Goal: Complete application form

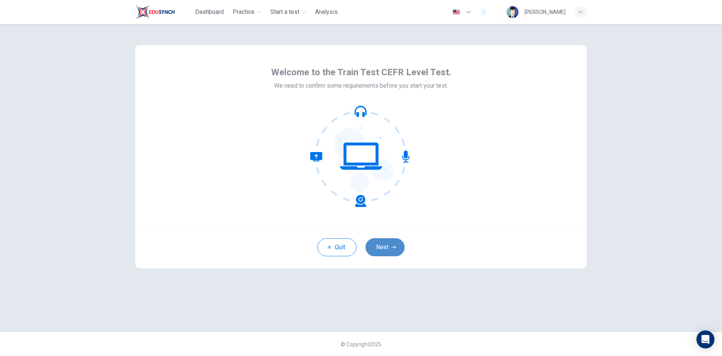
click at [384, 247] on button "Next" at bounding box center [385, 247] width 39 height 18
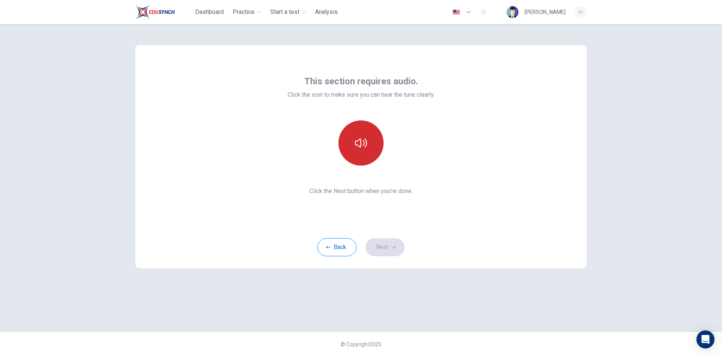
click at [366, 144] on icon "button" at bounding box center [361, 142] width 12 height 9
click at [523, 318] on div "This section requires audio. Click the icon to make sure you can hear the tune …" at bounding box center [361, 178] width 476 height 308
click at [352, 152] on button "button" at bounding box center [361, 142] width 45 height 45
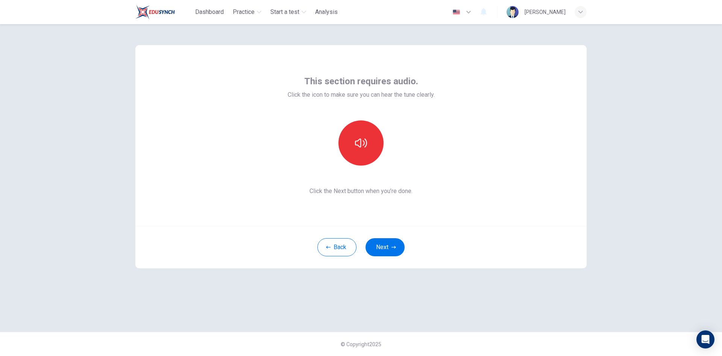
click at [363, 144] on icon "button" at bounding box center [361, 143] width 12 height 12
click at [363, 148] on icon "button" at bounding box center [361, 143] width 12 height 12
click at [385, 251] on button "Next" at bounding box center [385, 247] width 39 height 18
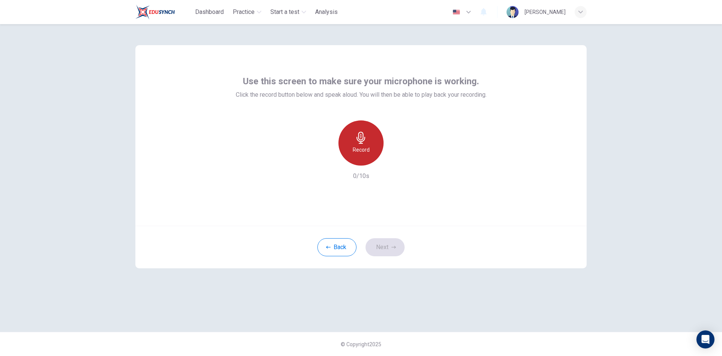
click at [364, 140] on icon "button" at bounding box center [361, 138] width 12 height 12
click at [395, 161] on icon "button" at bounding box center [396, 159] width 3 height 5
click at [327, 159] on icon "button" at bounding box center [326, 159] width 5 height 5
click at [368, 143] on div "Record" at bounding box center [361, 142] width 45 height 45
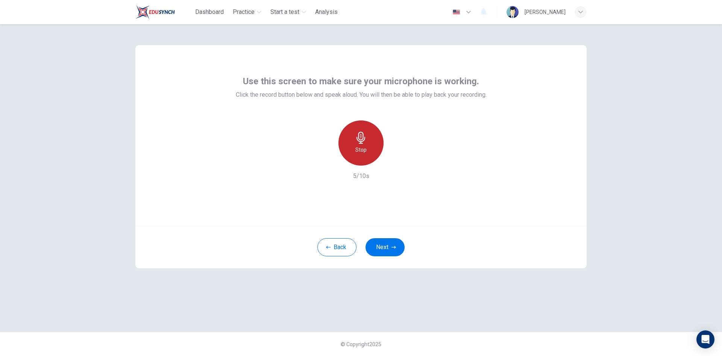
click at [368, 143] on div "Stop" at bounding box center [361, 142] width 45 height 45
click at [398, 160] on icon "button" at bounding box center [396, 160] width 8 height 8
click at [325, 160] on icon "button" at bounding box center [326, 159] width 7 height 7
click at [372, 149] on div "Record" at bounding box center [361, 142] width 45 height 45
click at [372, 149] on div "Stop" at bounding box center [361, 142] width 45 height 45
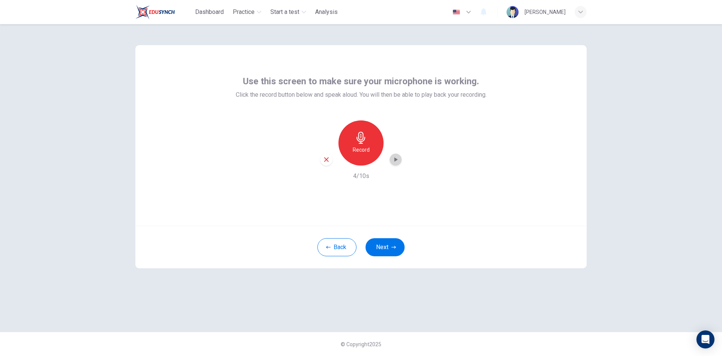
click at [397, 155] on div "button" at bounding box center [396, 159] width 12 height 12
click at [379, 249] on button "Next" at bounding box center [385, 247] width 39 height 18
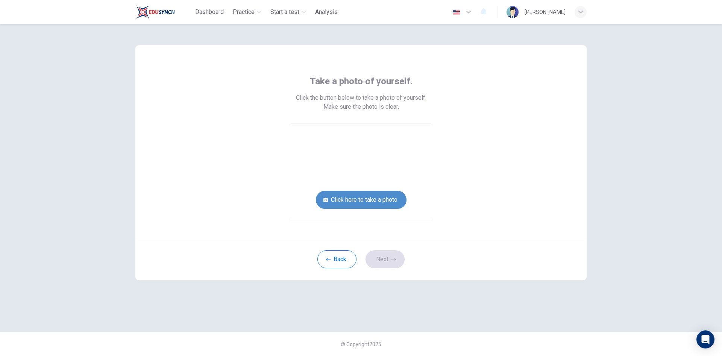
click at [375, 201] on button "Click here to take a photo" at bounding box center [361, 200] width 91 height 18
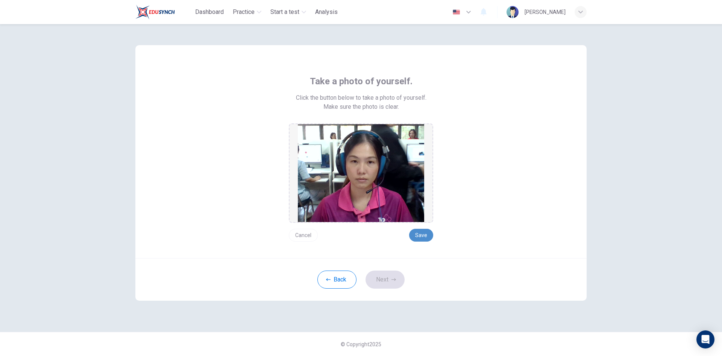
click at [425, 238] on button "Save" at bounding box center [421, 235] width 24 height 13
click at [423, 237] on button "Save" at bounding box center [421, 235] width 24 height 13
click at [427, 236] on button "Save" at bounding box center [421, 235] width 24 height 13
click at [417, 236] on button "Save" at bounding box center [421, 235] width 24 height 13
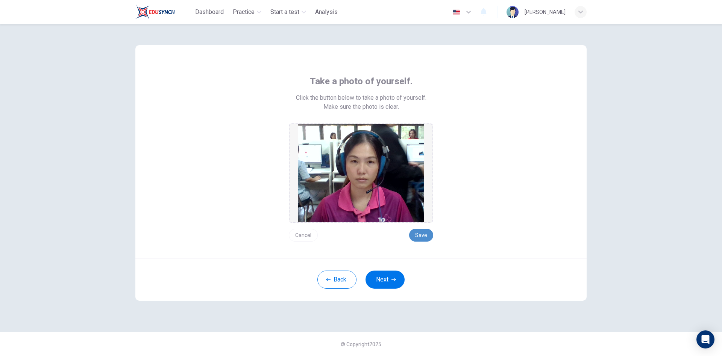
click at [417, 237] on button "Save" at bounding box center [421, 235] width 24 height 13
click at [386, 283] on button "Next" at bounding box center [385, 279] width 39 height 18
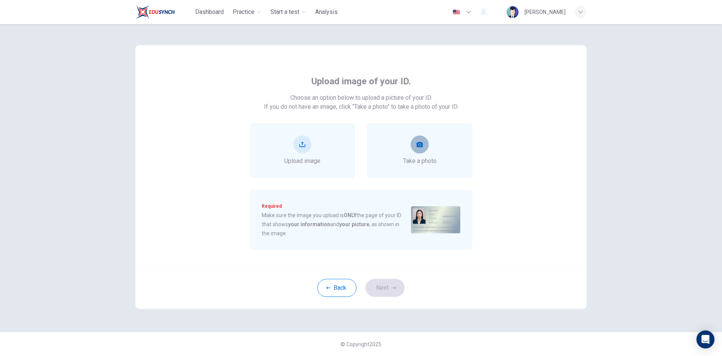
click at [418, 144] on icon "take photo" at bounding box center [420, 144] width 6 height 5
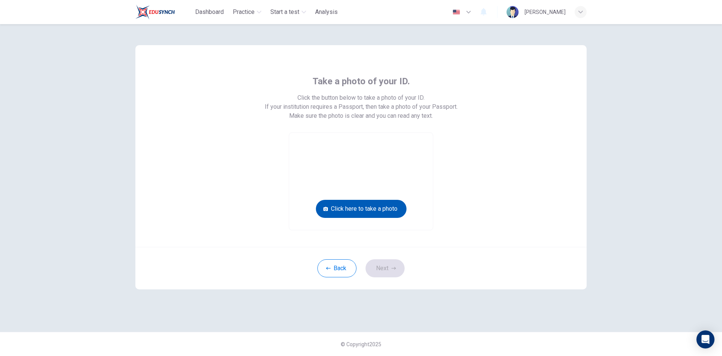
click at [383, 213] on button "Click here to take a photo" at bounding box center [361, 209] width 91 height 18
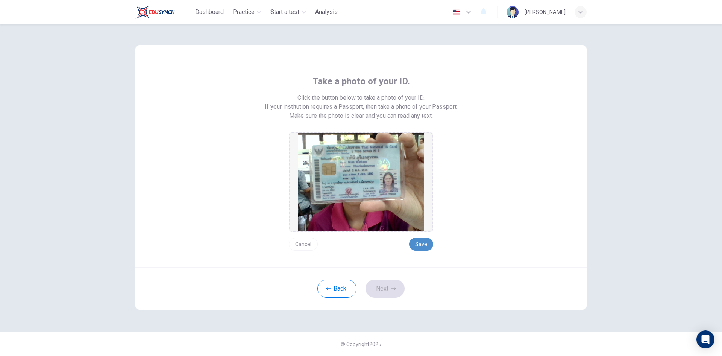
click at [425, 247] on button "Save" at bounding box center [421, 244] width 24 height 13
click at [387, 291] on button "Next" at bounding box center [385, 289] width 39 height 18
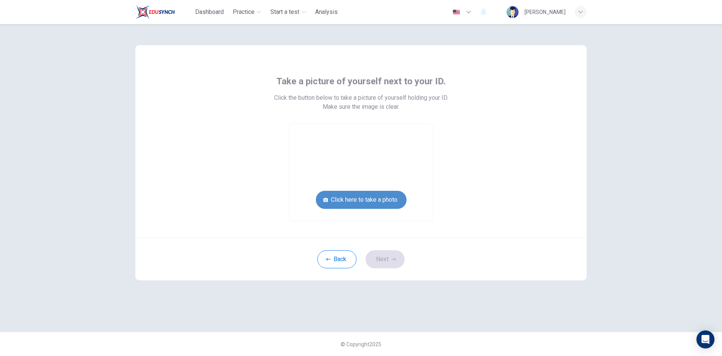
click at [394, 204] on button "Click here to take a photo" at bounding box center [361, 200] width 91 height 18
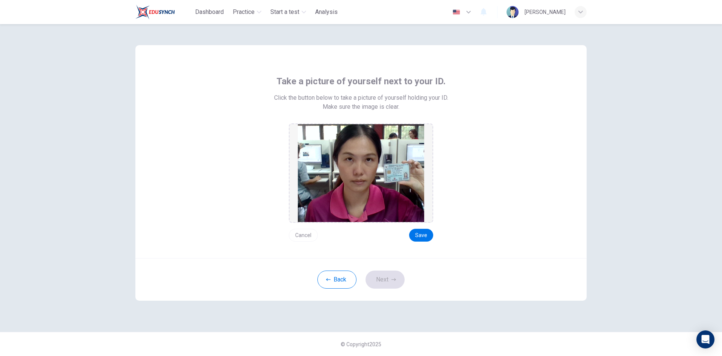
click at [301, 237] on button "Cancel" at bounding box center [303, 235] width 29 height 13
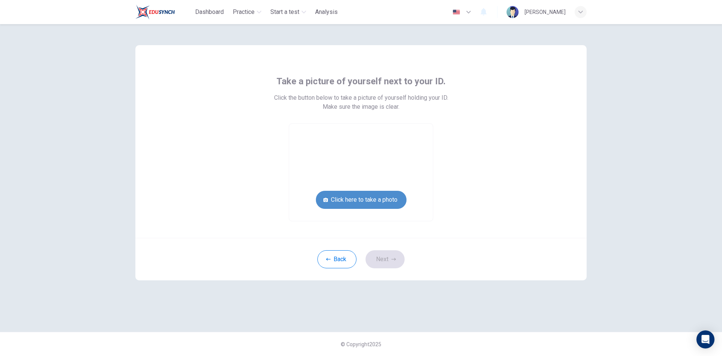
click at [385, 199] on button "Click here to take a photo" at bounding box center [361, 200] width 91 height 18
click at [350, 196] on button "Click here to take a photo" at bounding box center [361, 200] width 91 height 18
click at [371, 203] on button "Click here to take a photo" at bounding box center [361, 200] width 91 height 18
click at [394, 211] on video at bounding box center [361, 172] width 144 height 97
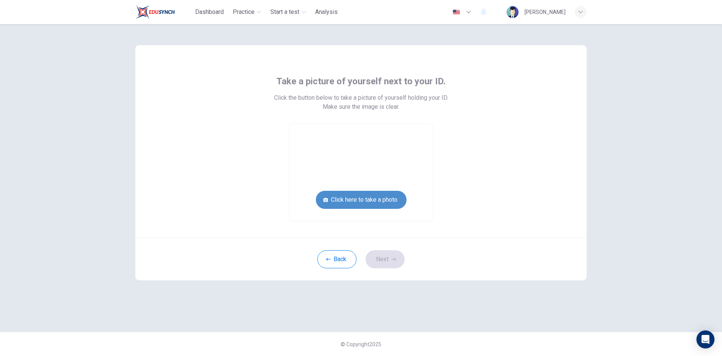
click at [389, 200] on button "Click here to take a photo" at bounding box center [361, 200] width 91 height 18
click at [372, 199] on button "Click here to take a photo" at bounding box center [361, 200] width 91 height 18
drag, startPoint x: 379, startPoint y: 157, endPoint x: 481, endPoint y: 113, distance: 110.7
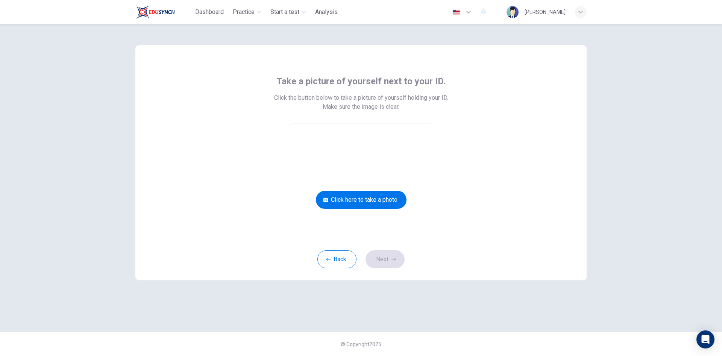
click at [481, 113] on div "Take a picture of yourself next to your ID. Click the button below to take a pi…" at bounding box center [361, 148] width 340 height 146
click at [368, 201] on button "Click here to take a photo" at bounding box center [361, 200] width 91 height 18
click at [346, 261] on button "Back" at bounding box center [337, 259] width 39 height 18
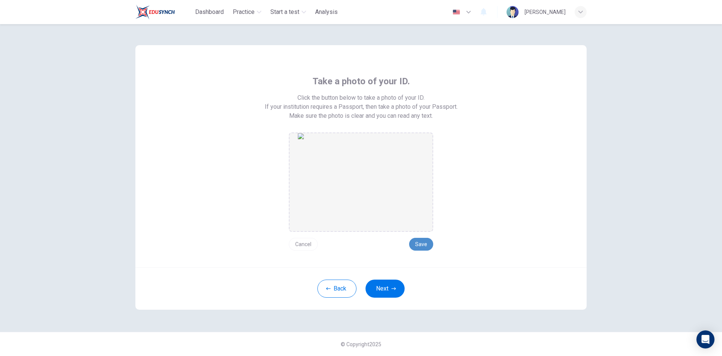
click at [422, 242] on button "Save" at bounding box center [421, 244] width 24 height 13
click at [386, 282] on button "Next" at bounding box center [385, 289] width 39 height 18
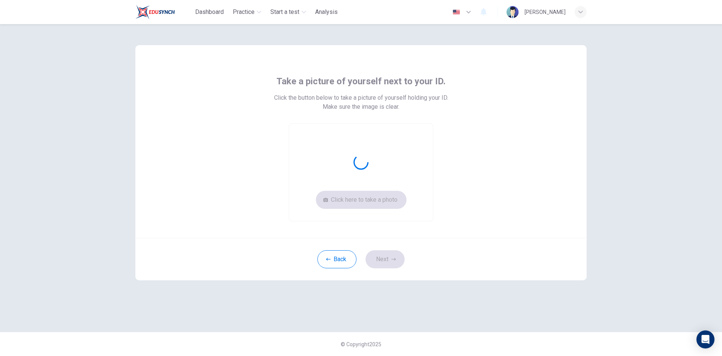
click at [393, 192] on div "Click here to take a photo" at bounding box center [361, 172] width 144 height 98
click at [346, 262] on button "Back" at bounding box center [337, 259] width 39 height 18
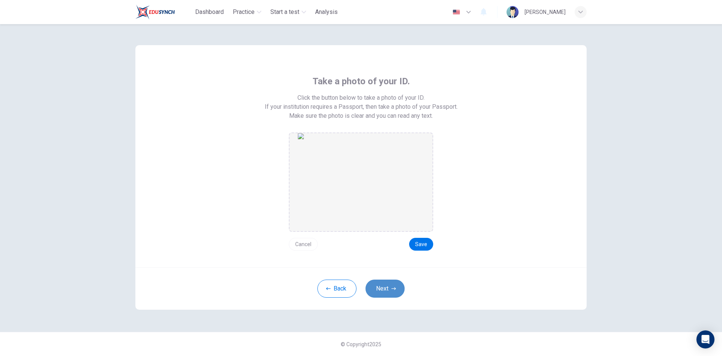
click at [384, 291] on button "Next" at bounding box center [385, 289] width 39 height 18
